Goal: Task Accomplishment & Management: Use online tool/utility

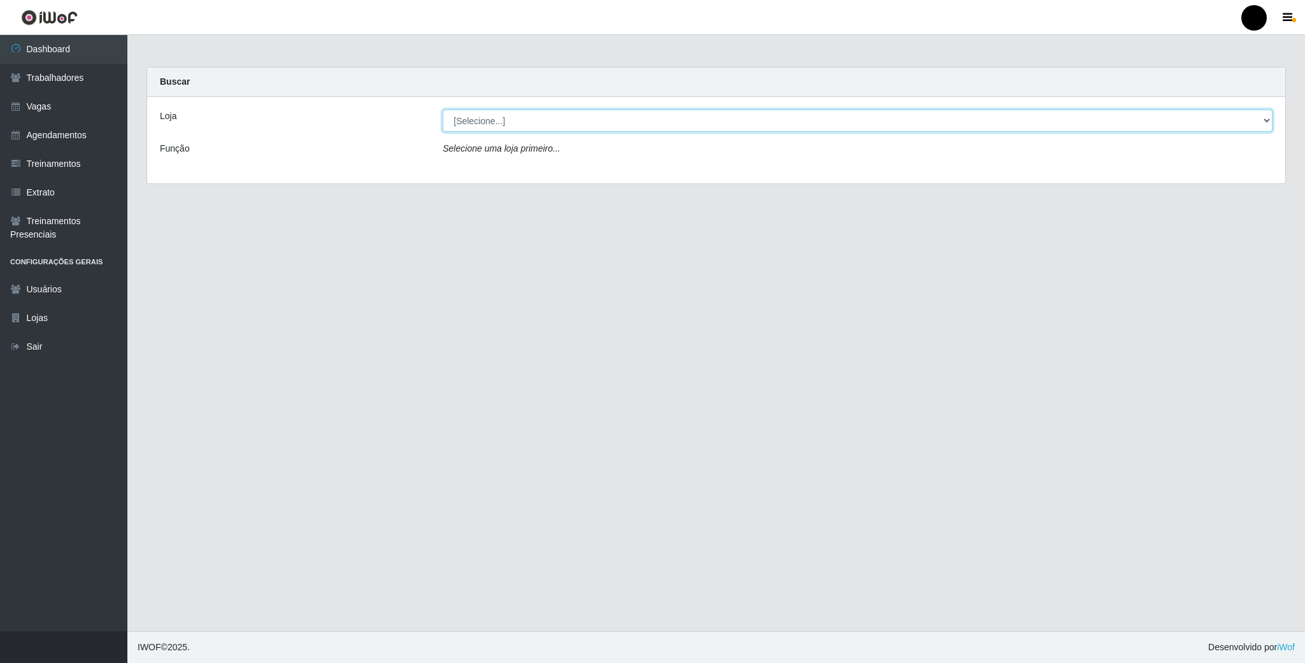
click at [463, 121] on select "[Selecione...] SuperFácil Atacado - Emaús" at bounding box center [858, 121] width 830 height 22
select select "407"
click at [443, 110] on select "[Selecione...] SuperFácil Atacado - Emaús" at bounding box center [858, 121] width 830 height 22
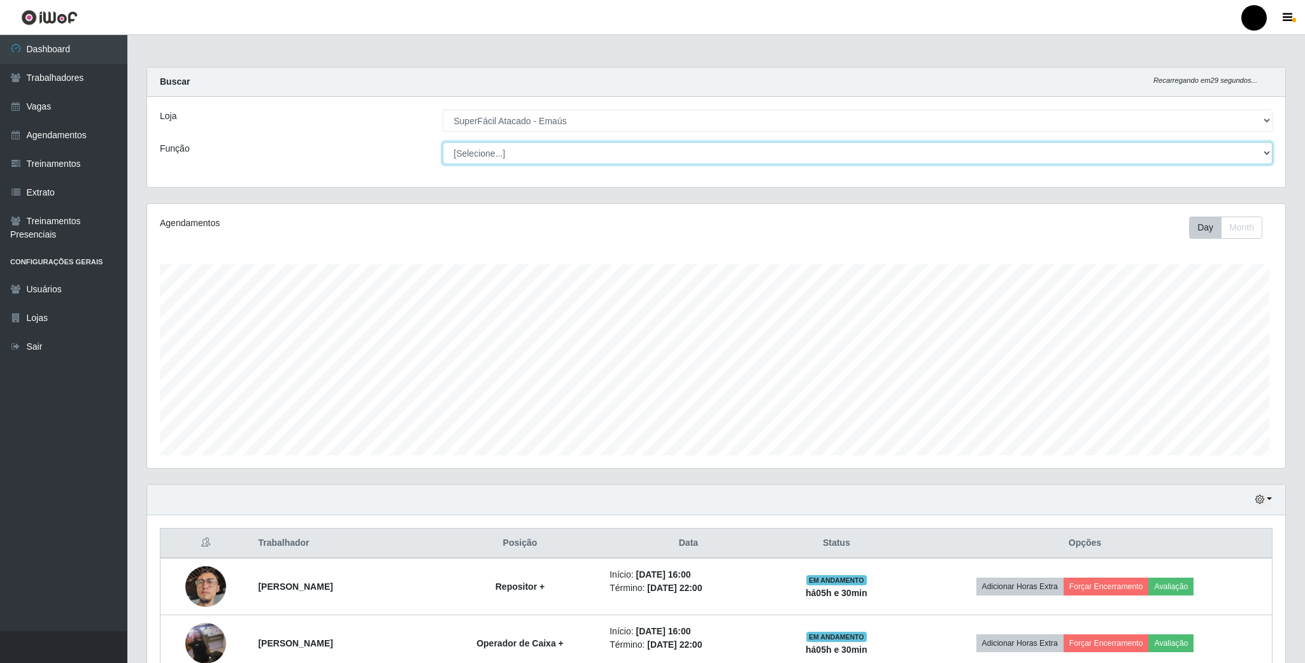
click at [474, 157] on select "[Selecione...] Auxiliar de Estacionamento Auxiliar de Estacionamento + Auxiliar…" at bounding box center [858, 153] width 830 height 22
click at [172, 531] on th at bounding box center [206, 544] width 90 height 30
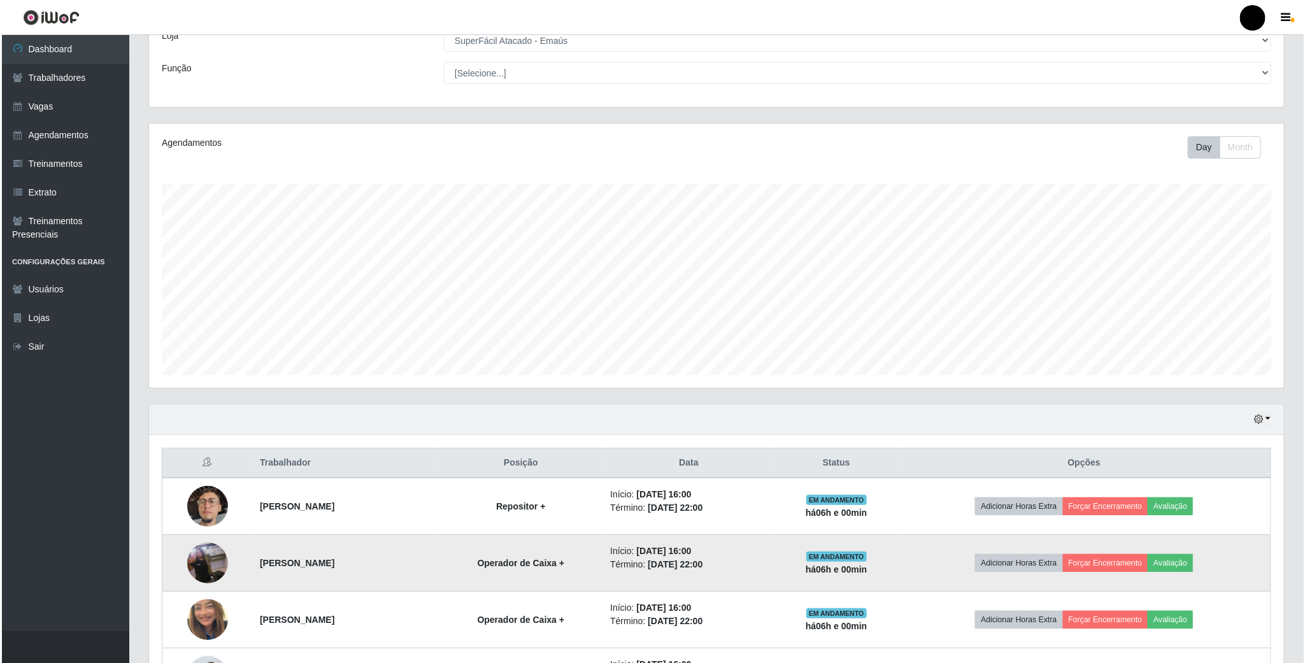
scroll to position [187, 0]
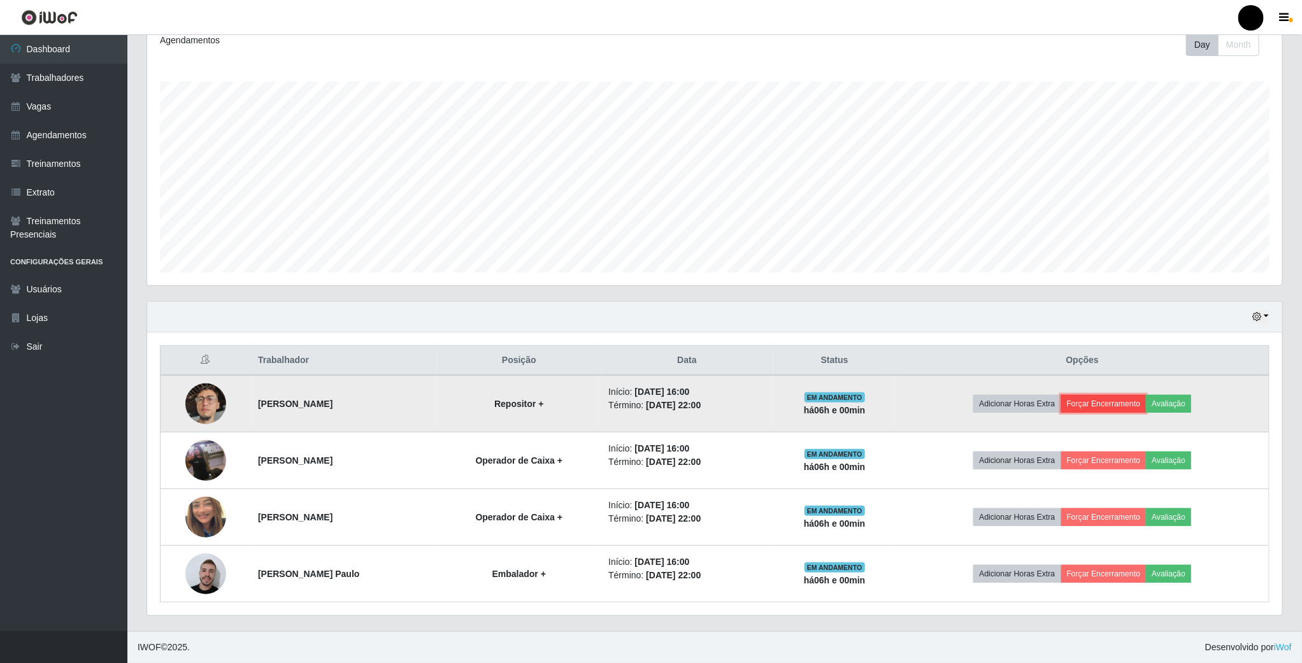
click at [1101, 406] on button "Forçar Encerramento" at bounding box center [1103, 404] width 85 height 18
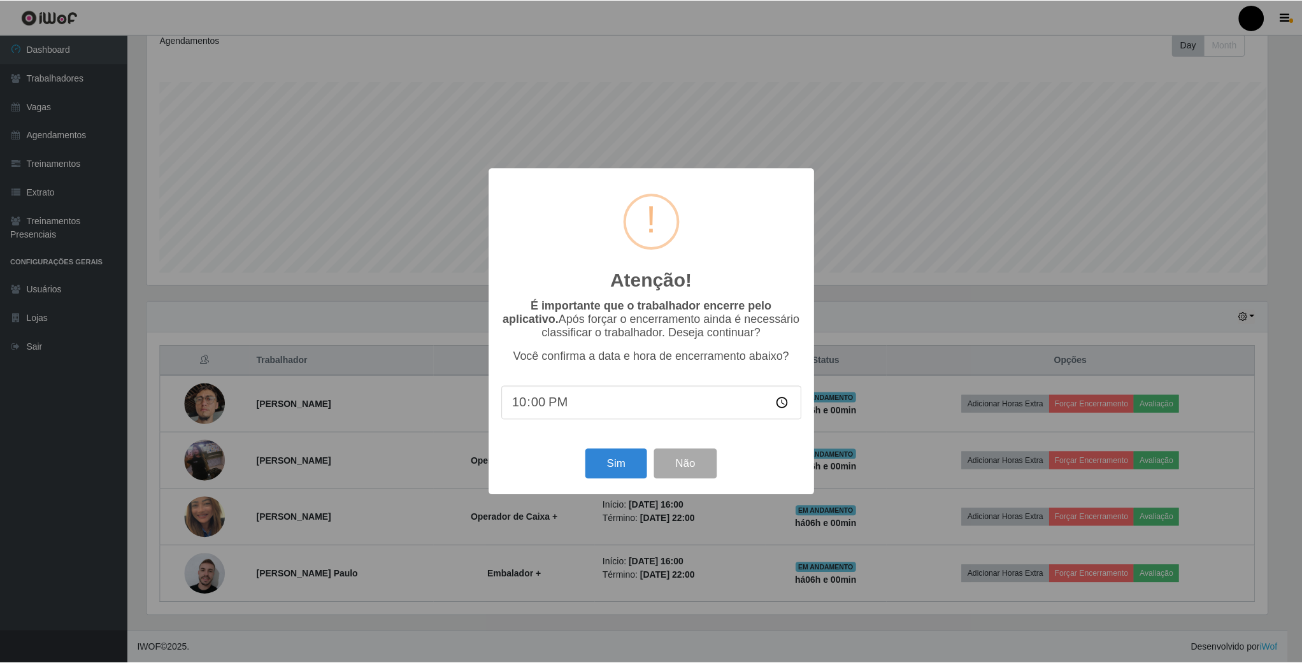
scroll to position [266, 1124]
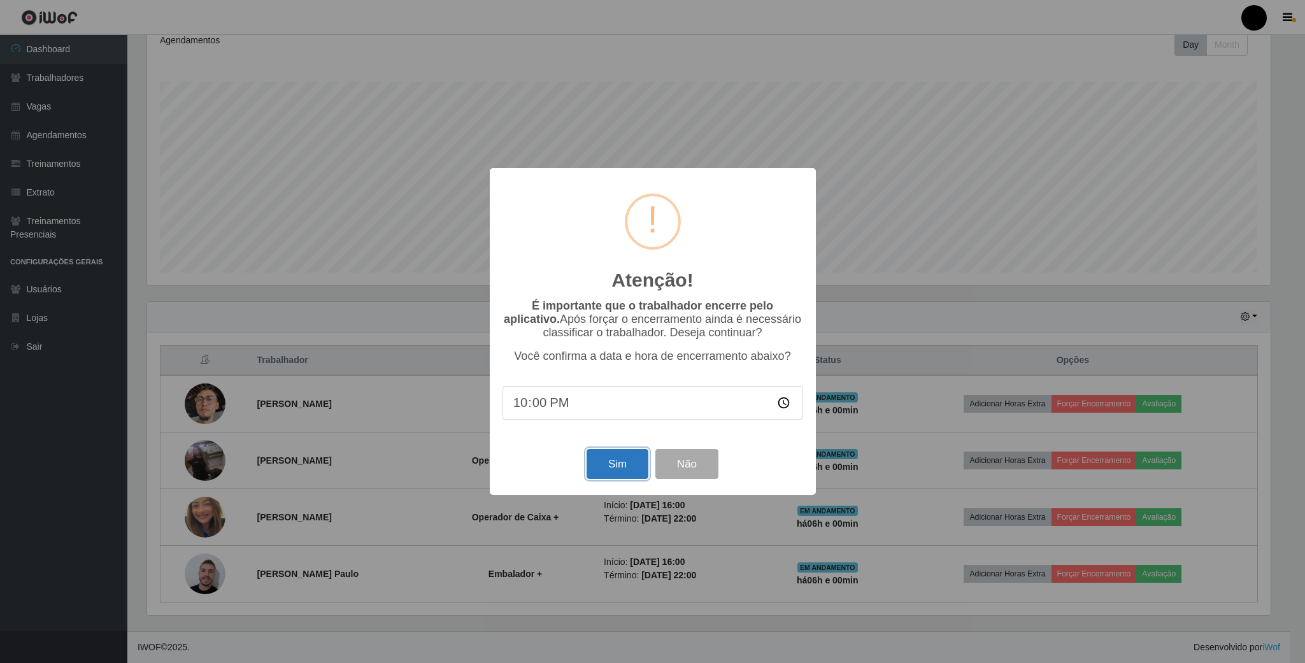
click at [606, 470] on button "Sim" at bounding box center [618, 464] width 62 height 30
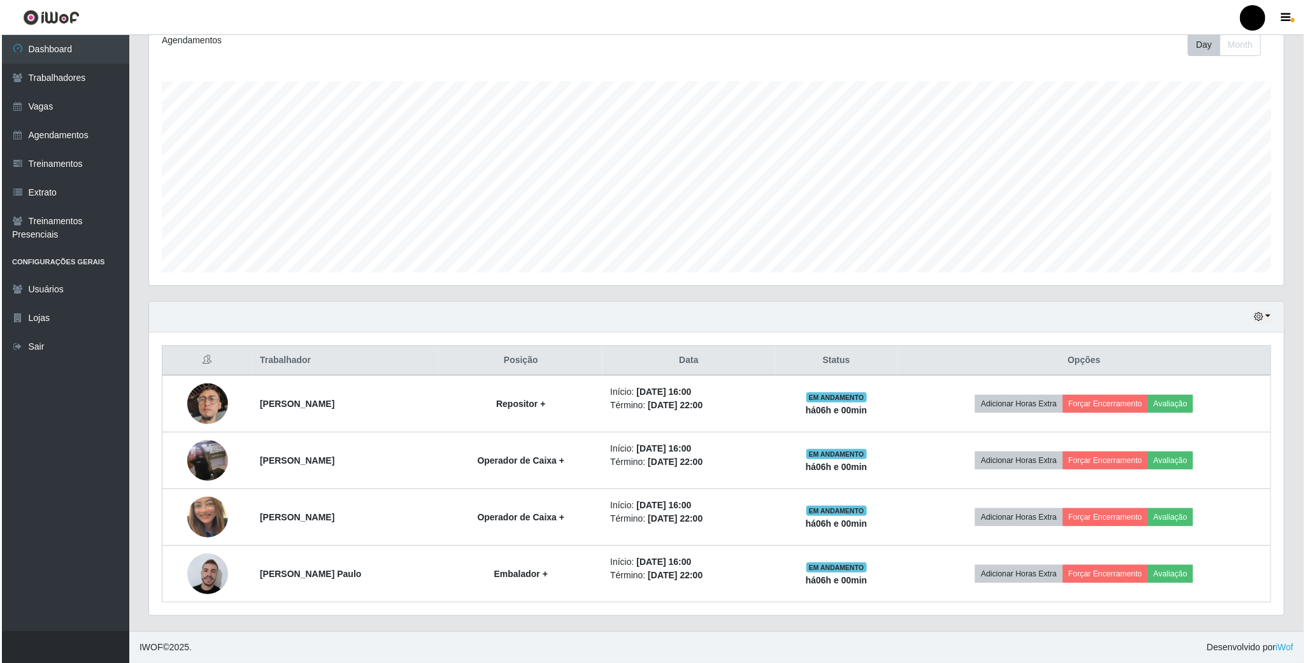
scroll to position [266, 1137]
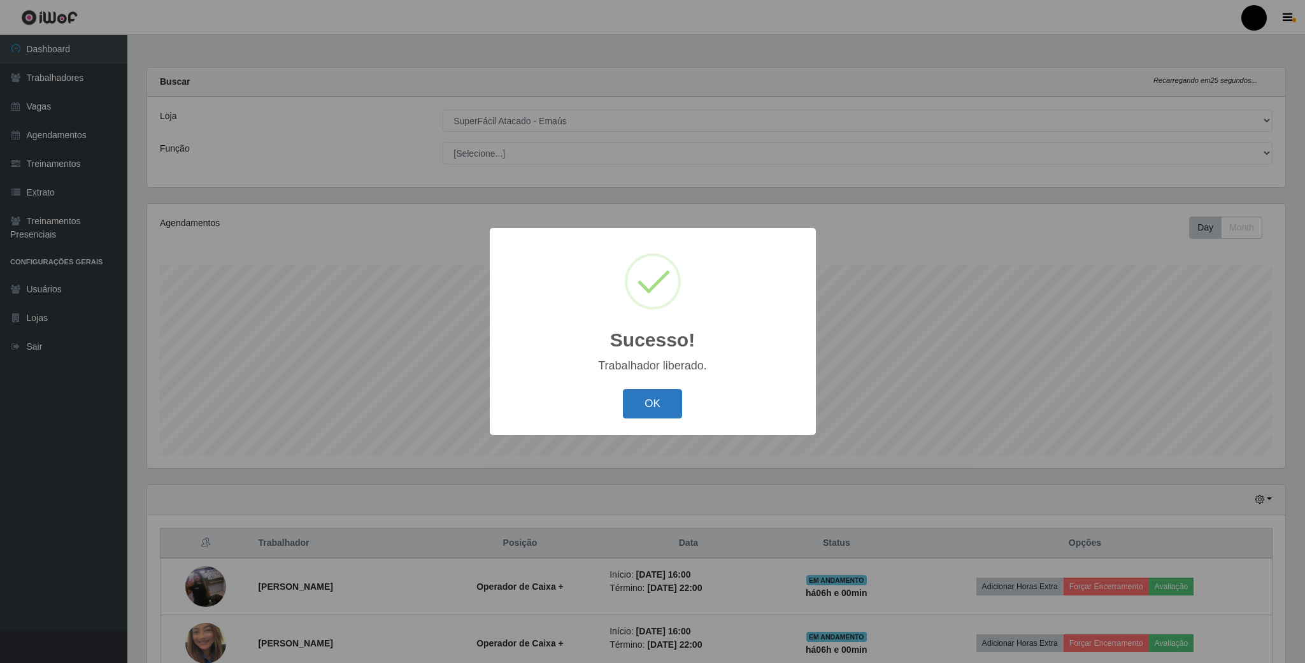
click at [635, 406] on button "OK" at bounding box center [652, 404] width 59 height 30
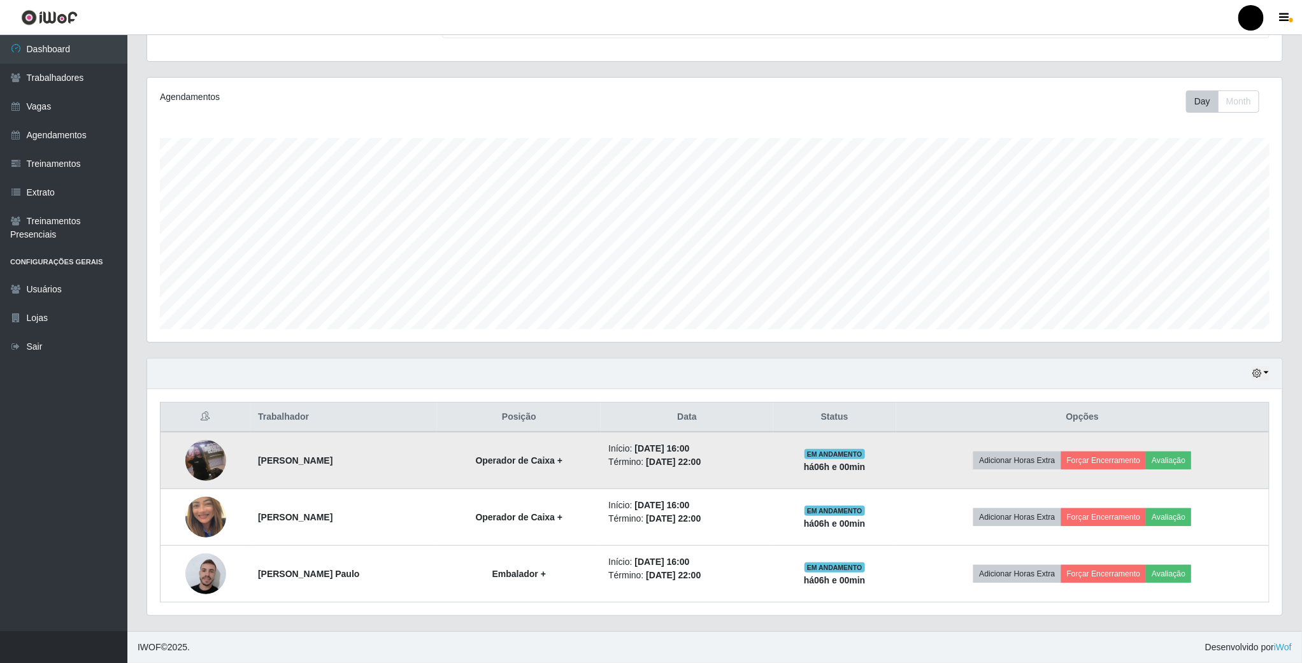
scroll to position [131, 0]
click at [1122, 461] on button "Forçar Encerramento" at bounding box center [1103, 461] width 85 height 18
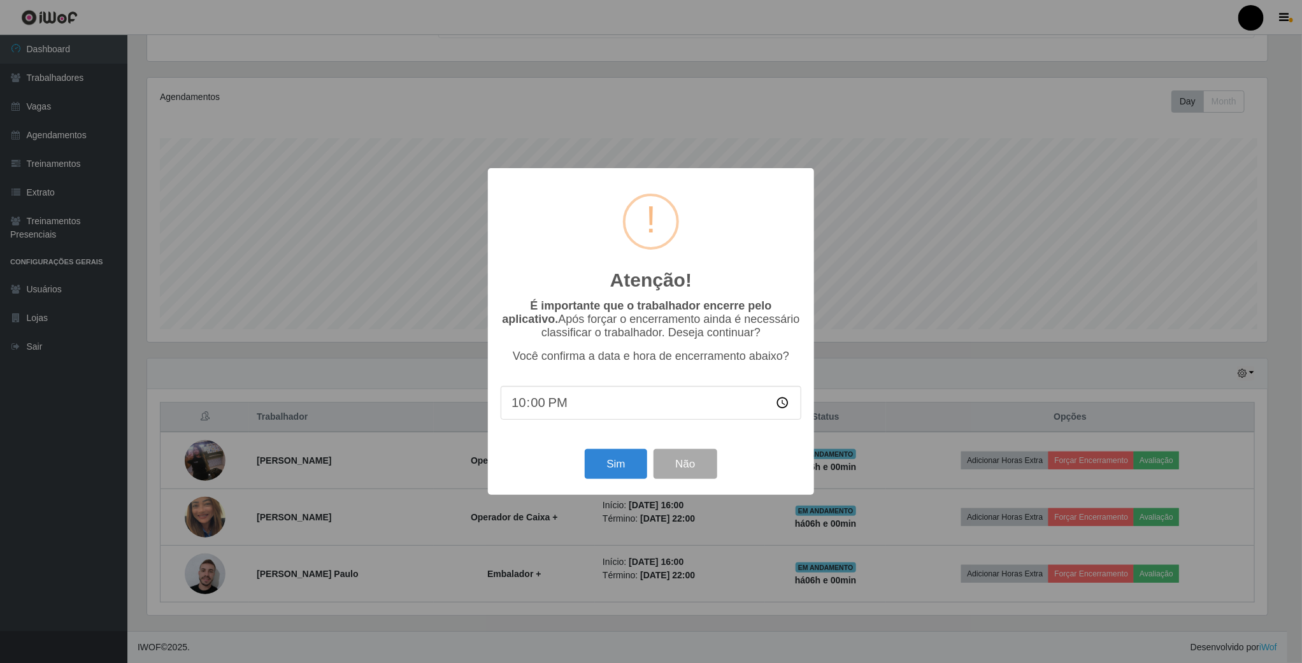
scroll to position [266, 1124]
click at [613, 463] on button "Sim" at bounding box center [618, 464] width 62 height 30
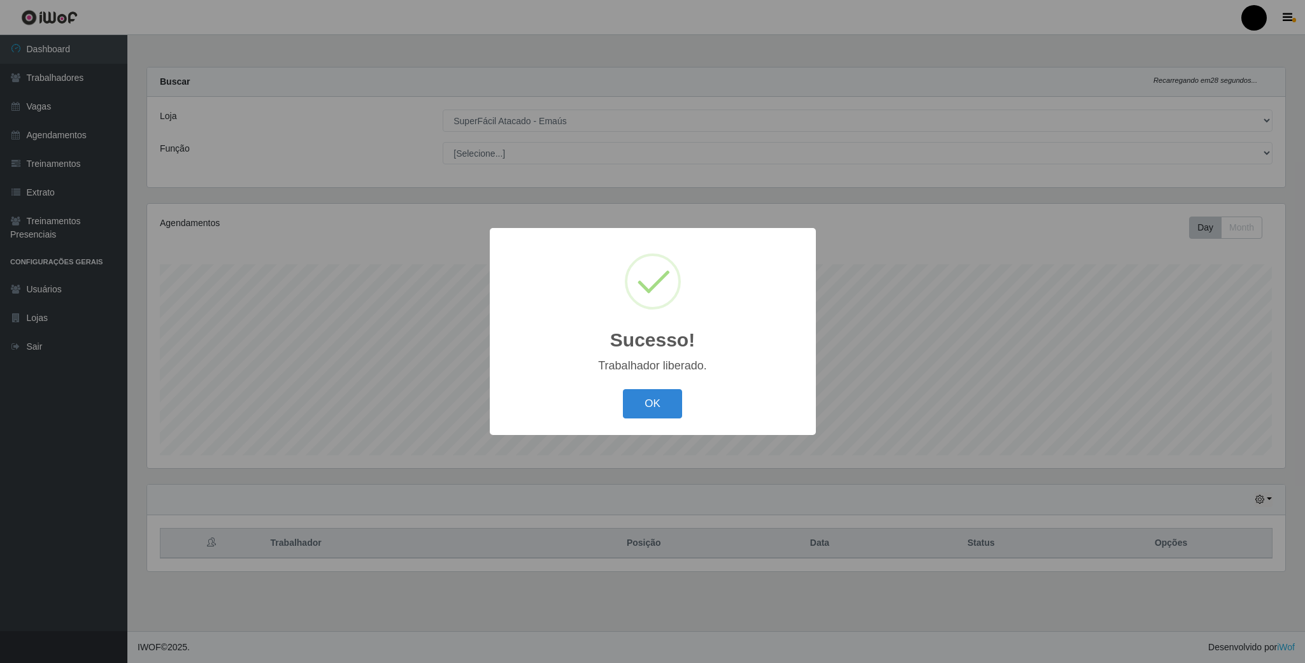
scroll to position [266, 1137]
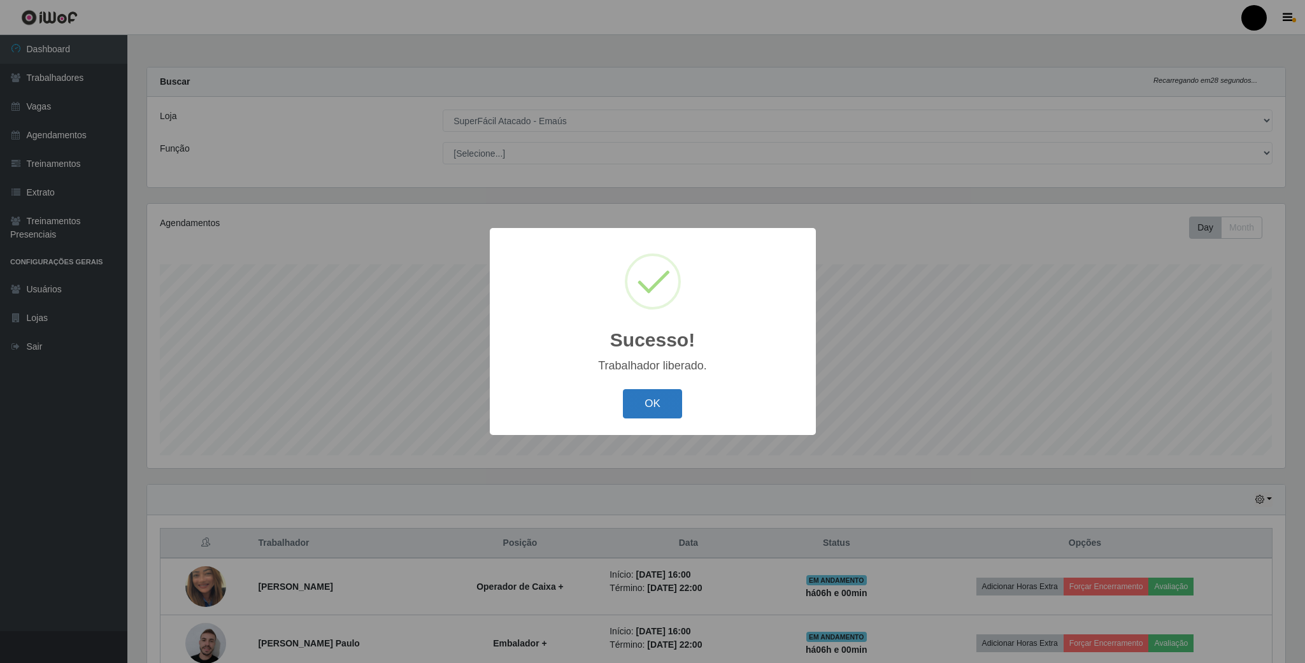
click at [645, 400] on button "OK" at bounding box center [652, 404] width 59 height 30
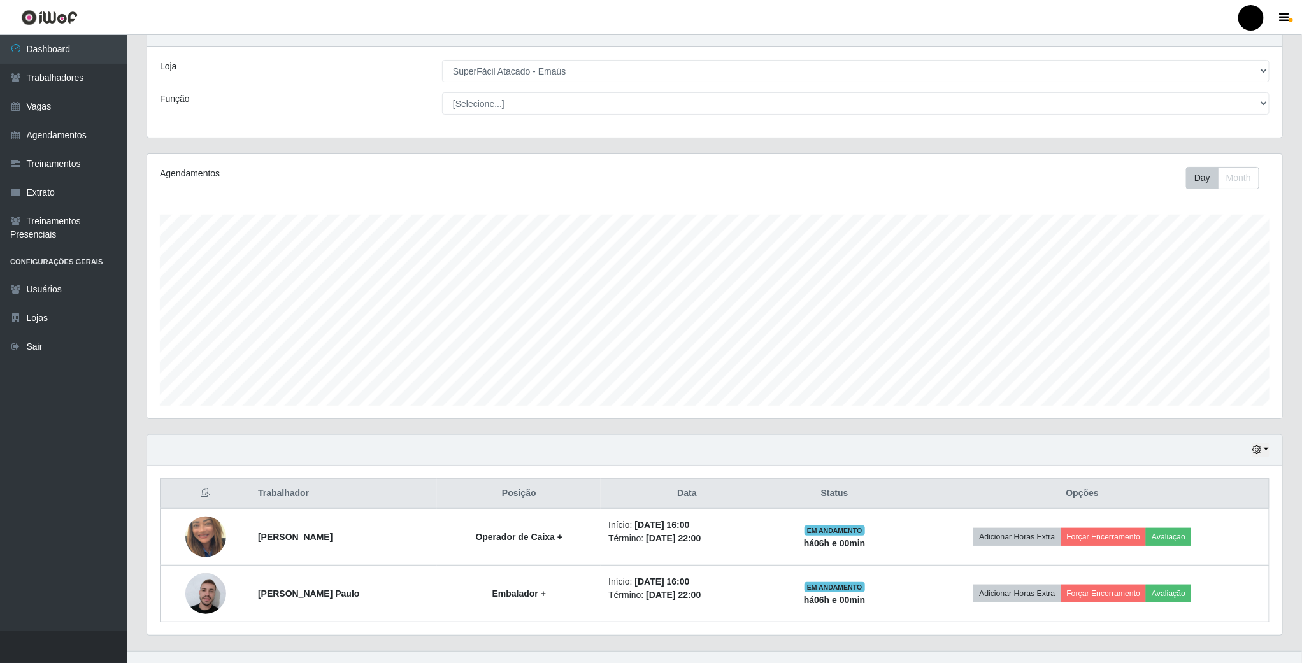
scroll to position [73, 0]
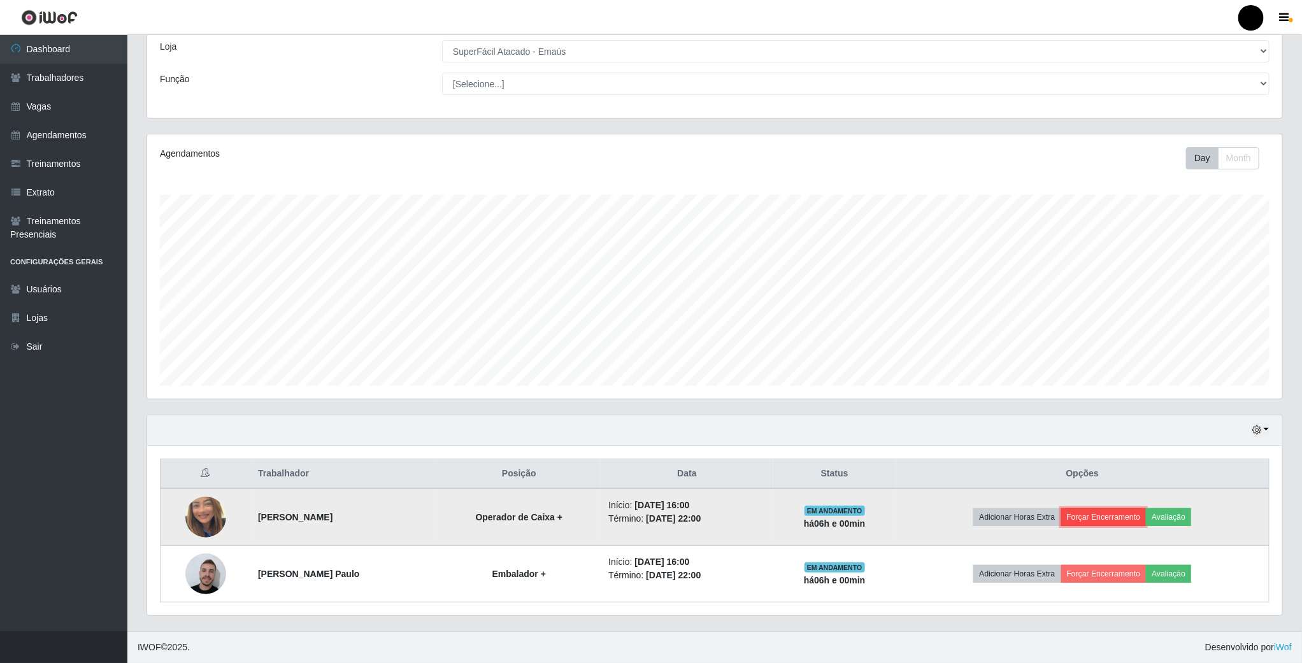
click at [1084, 517] on button "Forçar Encerramento" at bounding box center [1103, 517] width 85 height 18
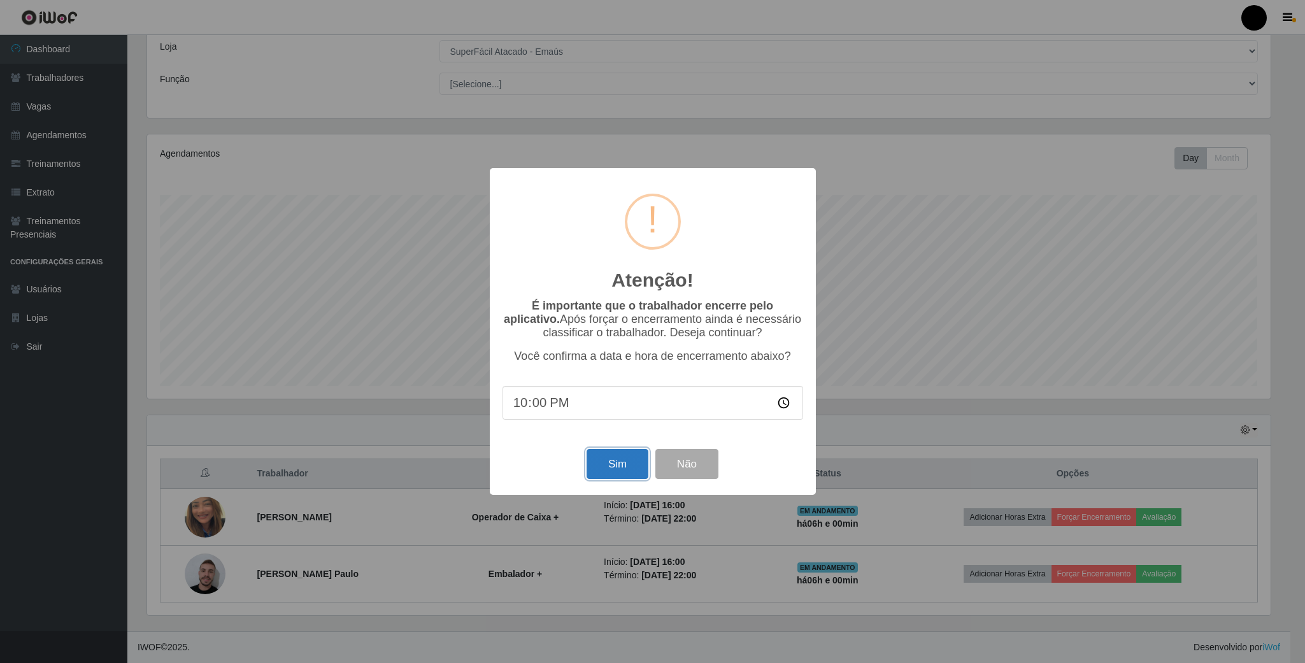
click at [629, 469] on button "Sim" at bounding box center [618, 464] width 62 height 30
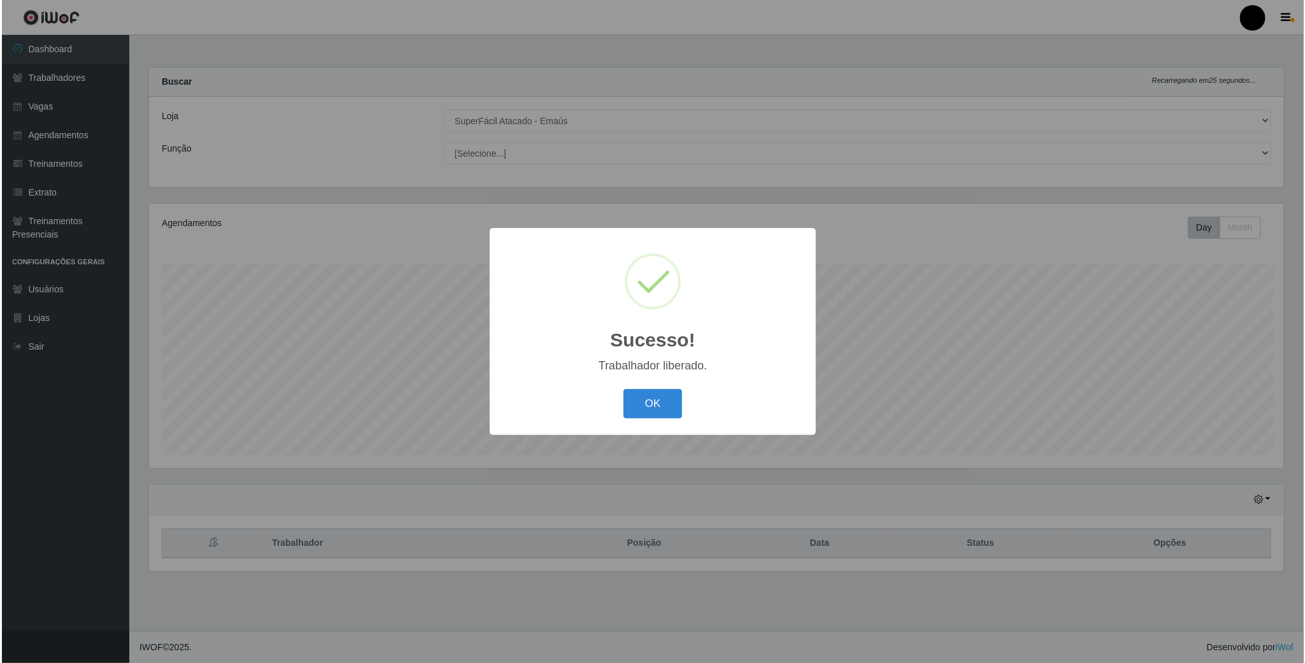
scroll to position [636801, 635928]
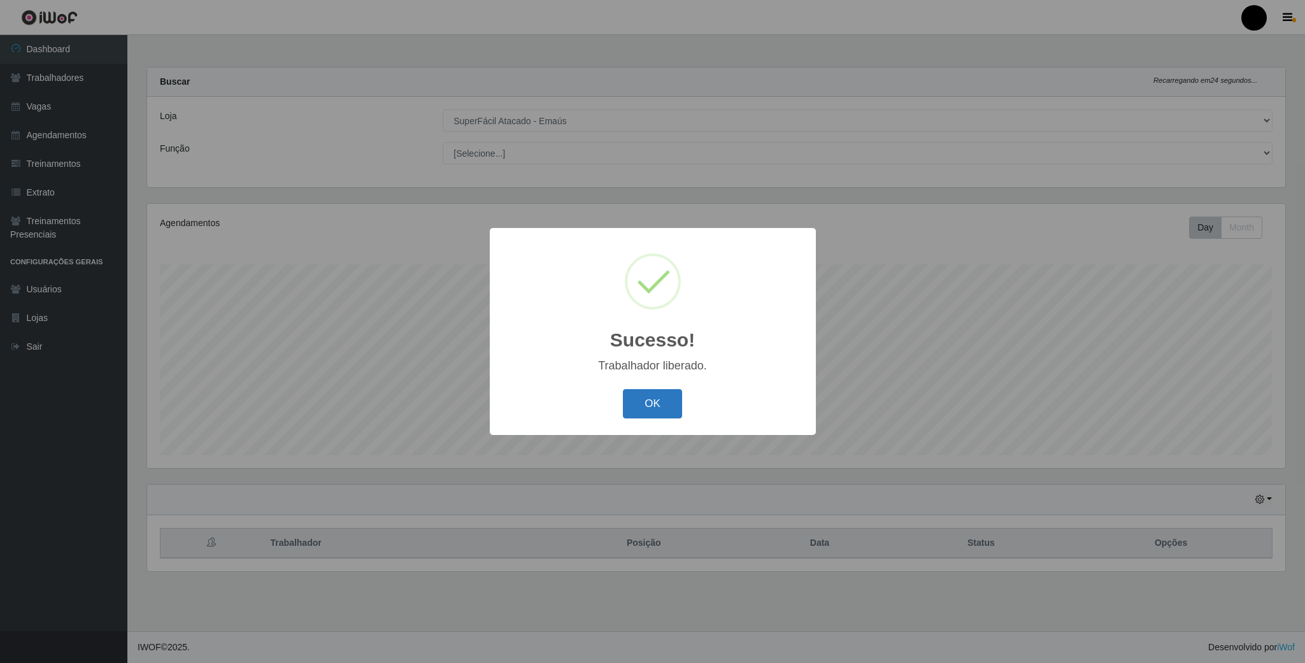
click at [671, 411] on button "OK" at bounding box center [652, 404] width 59 height 30
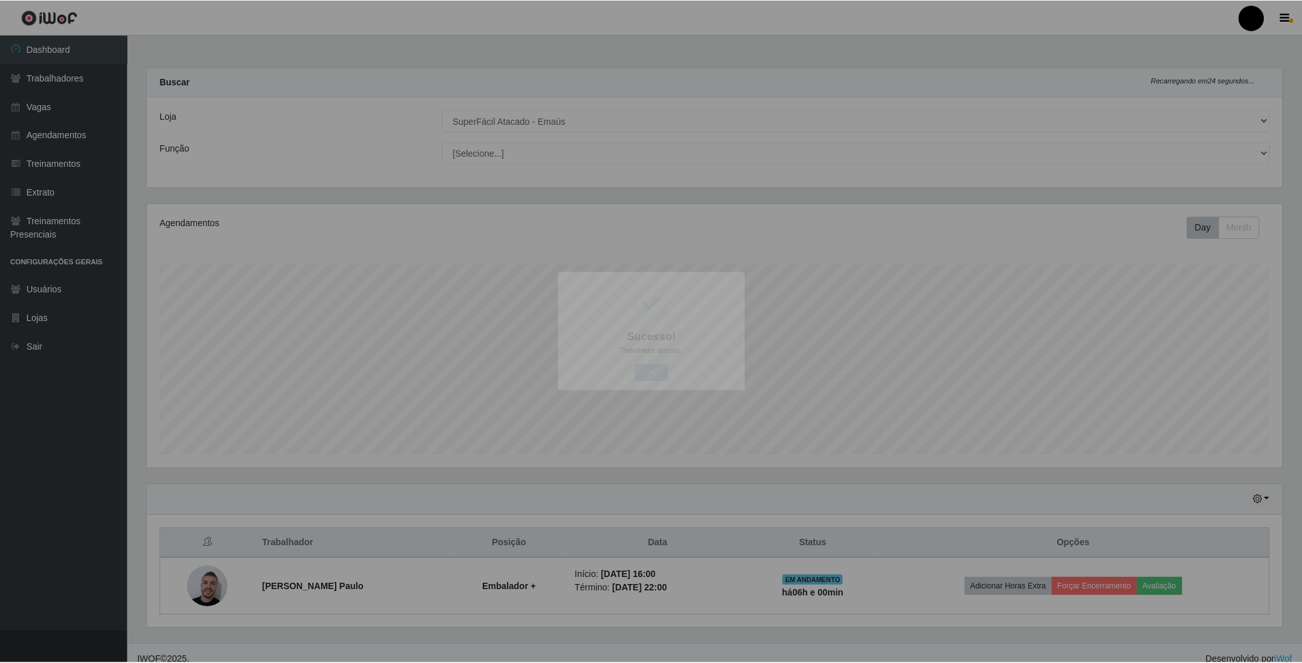
scroll to position [0, 0]
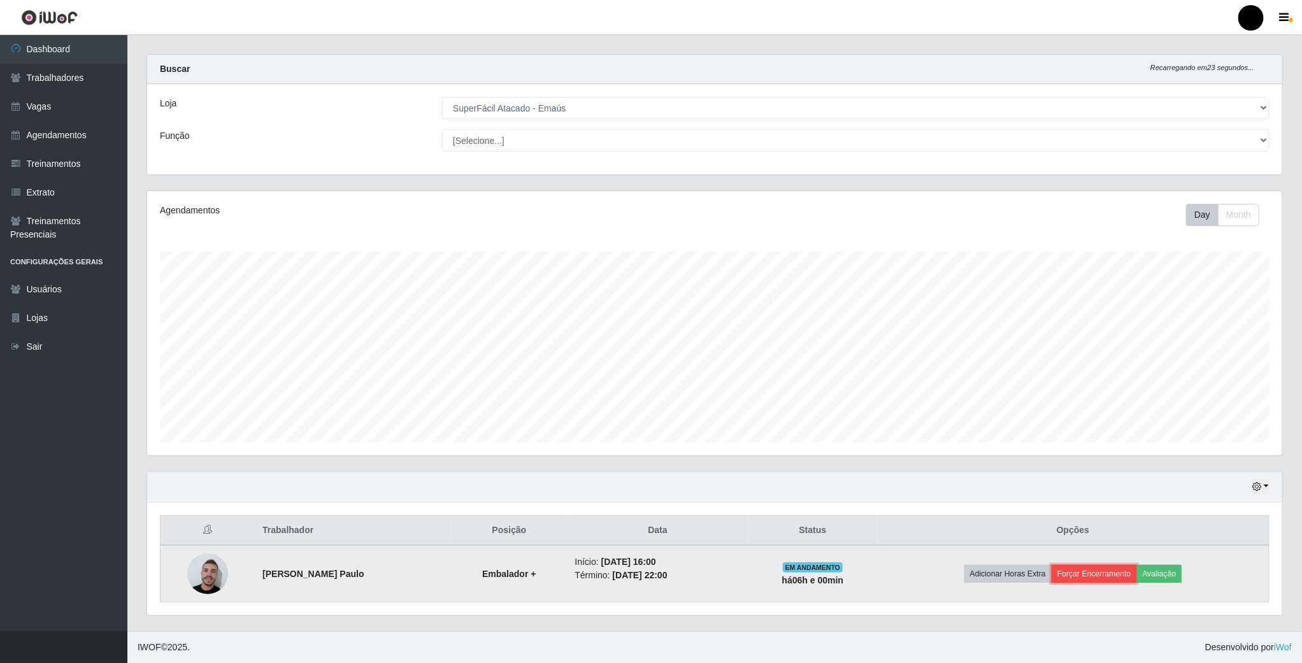
click at [1075, 565] on button "Forçar Encerramento" at bounding box center [1094, 574] width 85 height 18
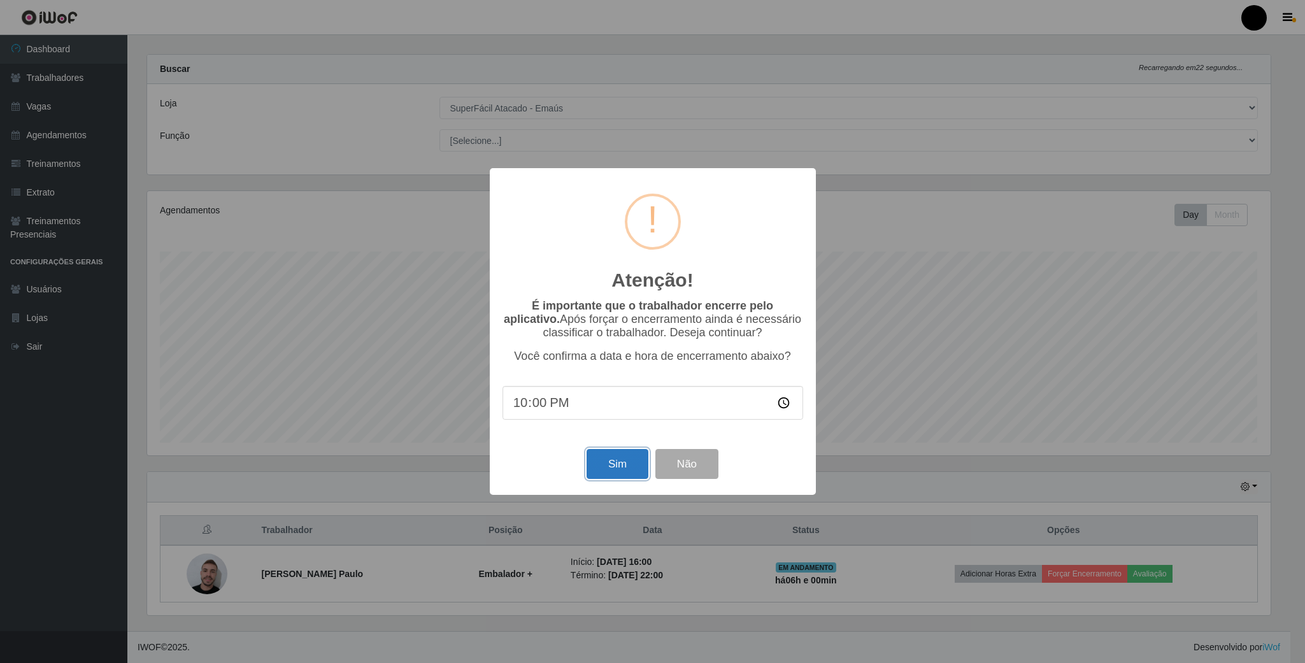
click at [600, 473] on button "Sim" at bounding box center [618, 464] width 62 height 30
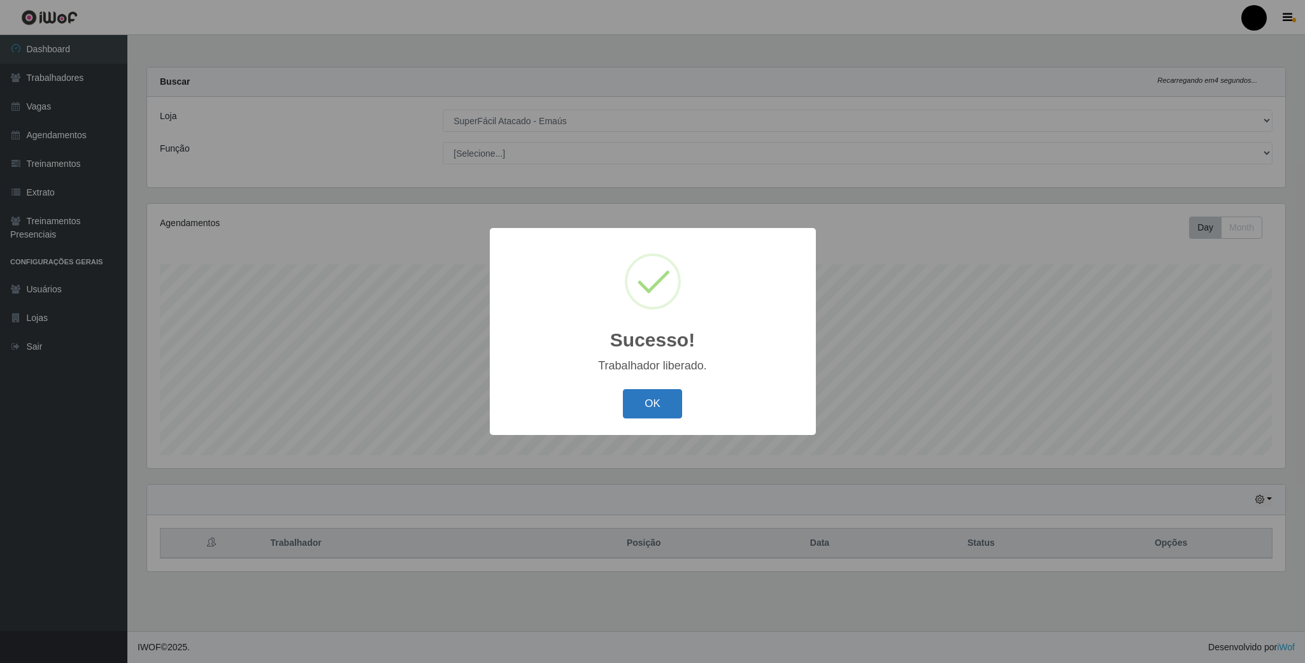
click at [663, 389] on button "OK" at bounding box center [652, 404] width 59 height 30
